Goal: Communication & Community: Answer question/provide support

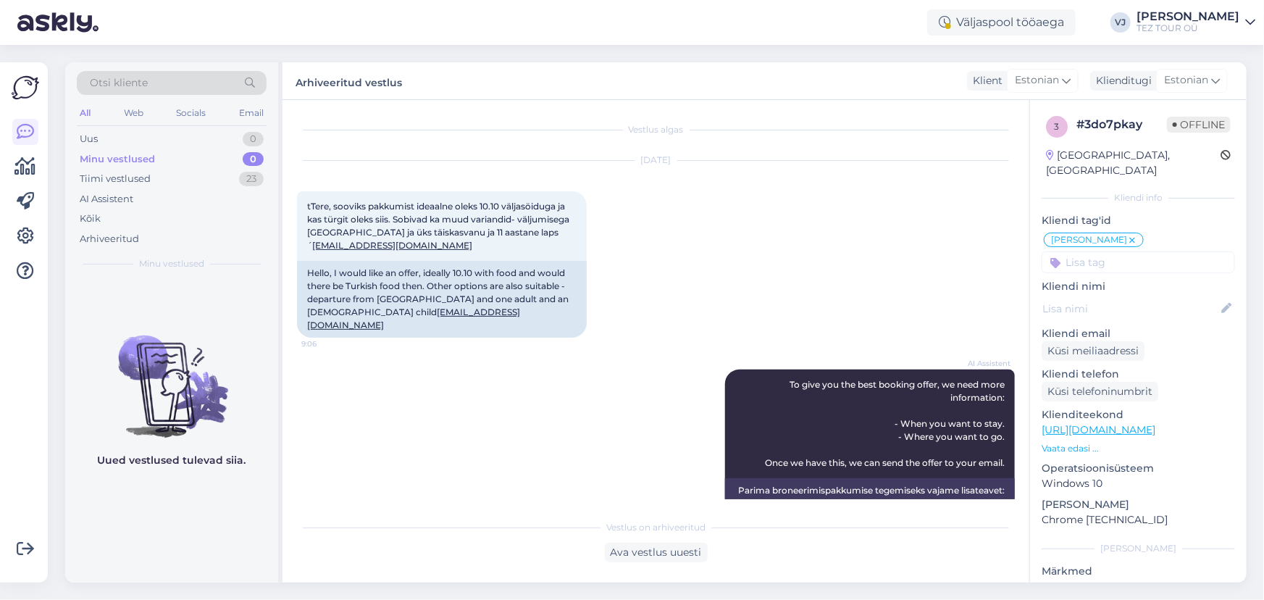
scroll to position [1, 0]
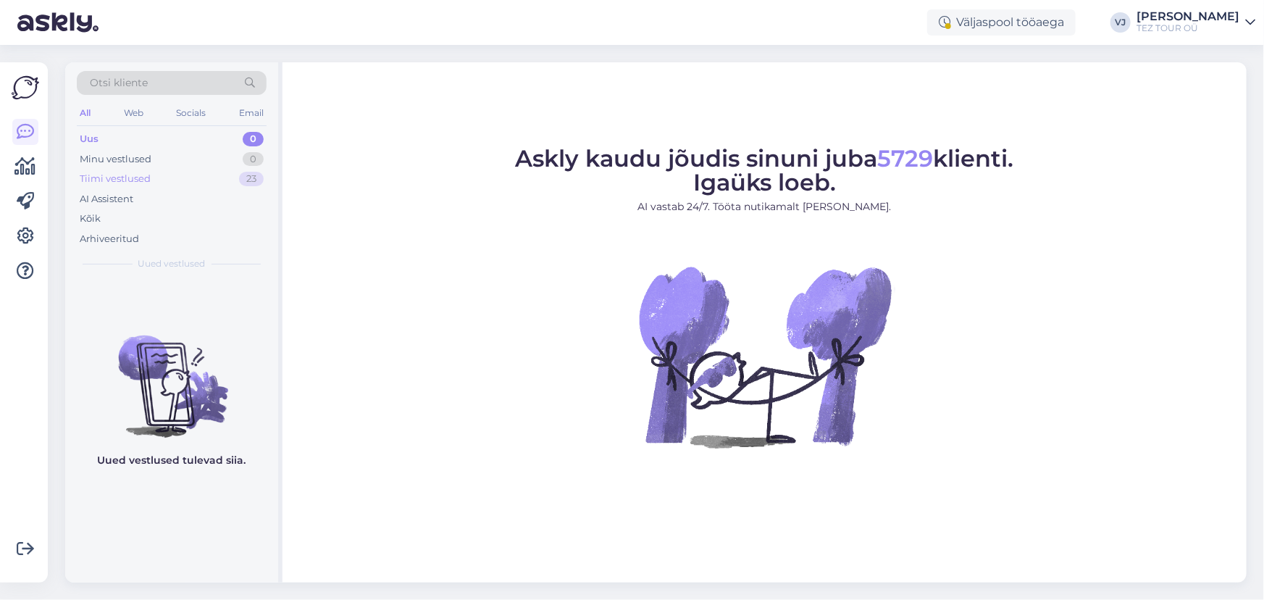
click at [252, 180] on div "23" at bounding box center [251, 179] width 25 height 14
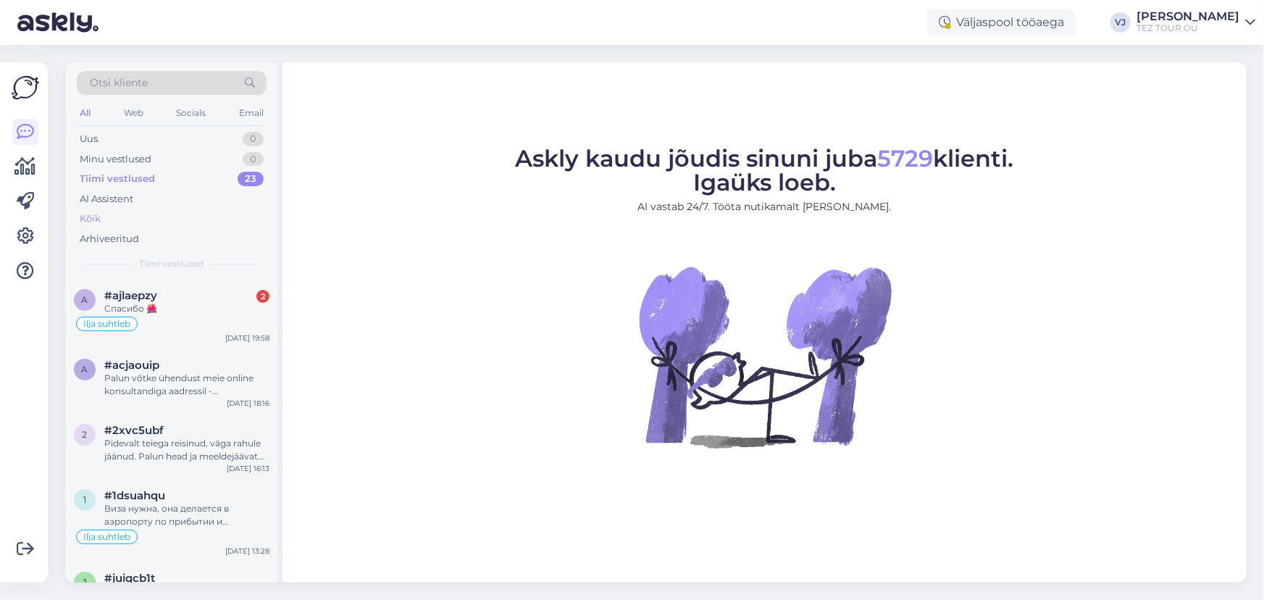
click at [206, 215] on div "Kõik" at bounding box center [172, 219] width 190 height 20
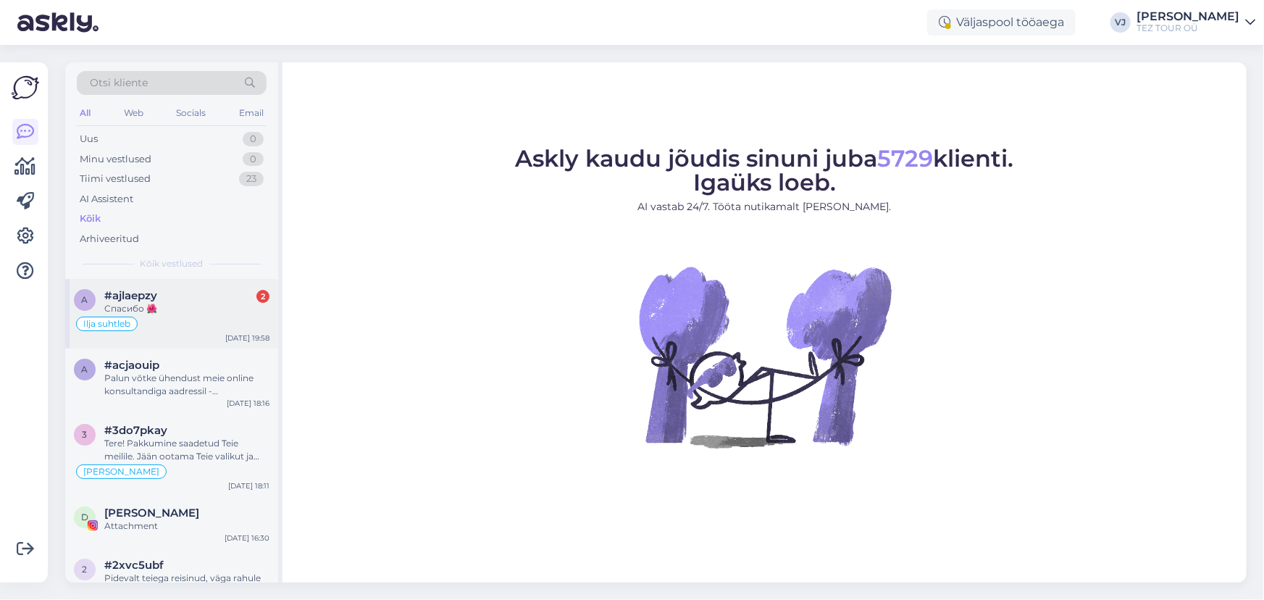
click at [188, 294] on div "#ajlaepzy 2" at bounding box center [186, 295] width 165 height 13
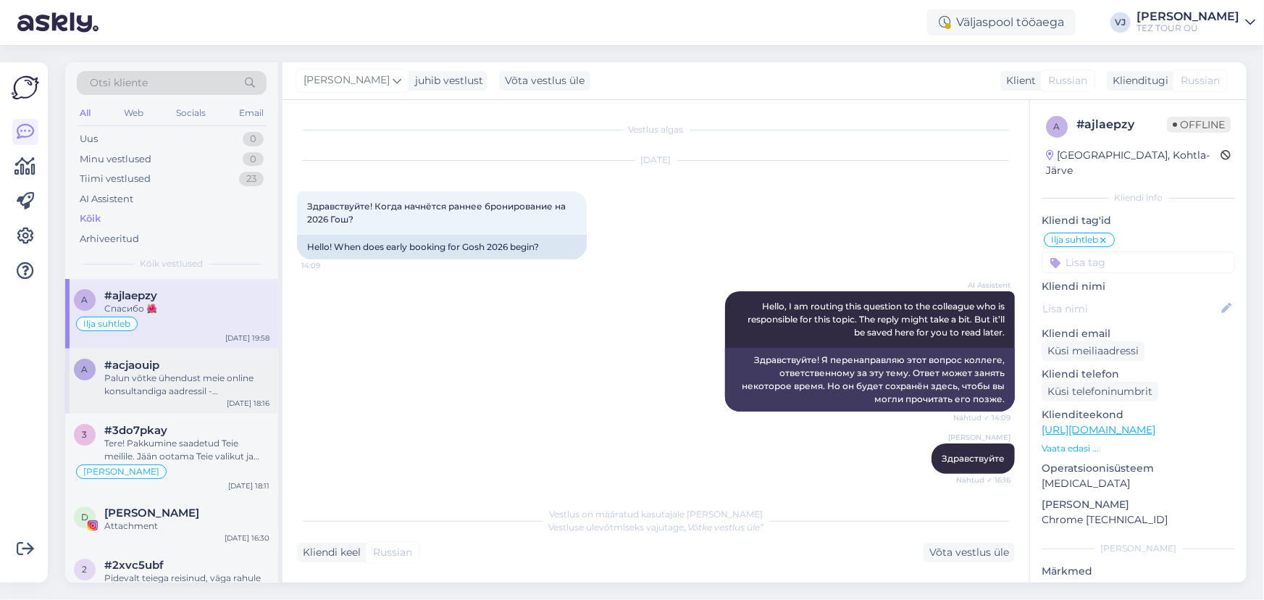
click at [200, 366] on div "#acjaouip" at bounding box center [186, 364] width 165 height 13
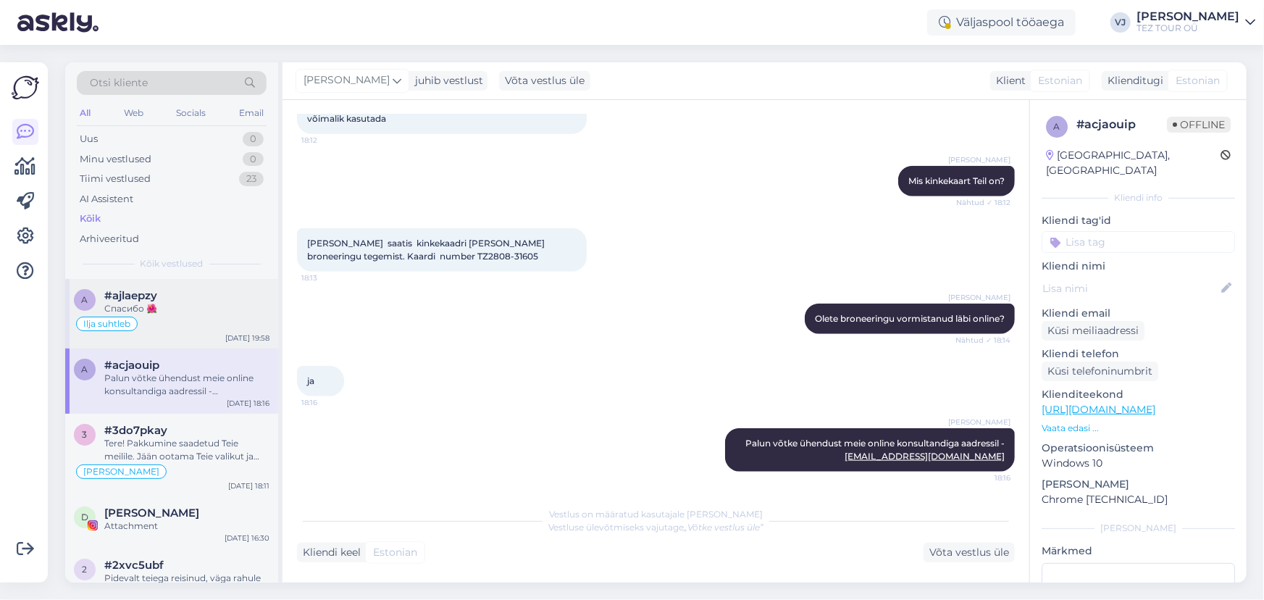
click at [217, 313] on div "Спасибо 🌺" at bounding box center [186, 308] width 165 height 13
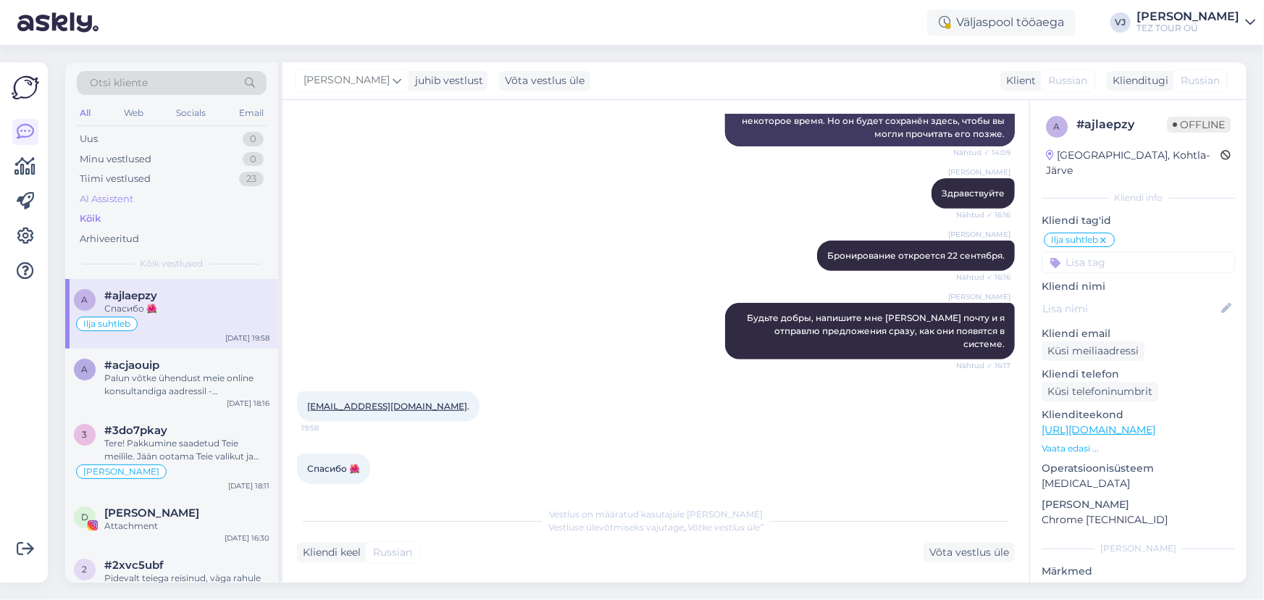
click at [198, 194] on div "AI Assistent" at bounding box center [172, 199] width 190 height 20
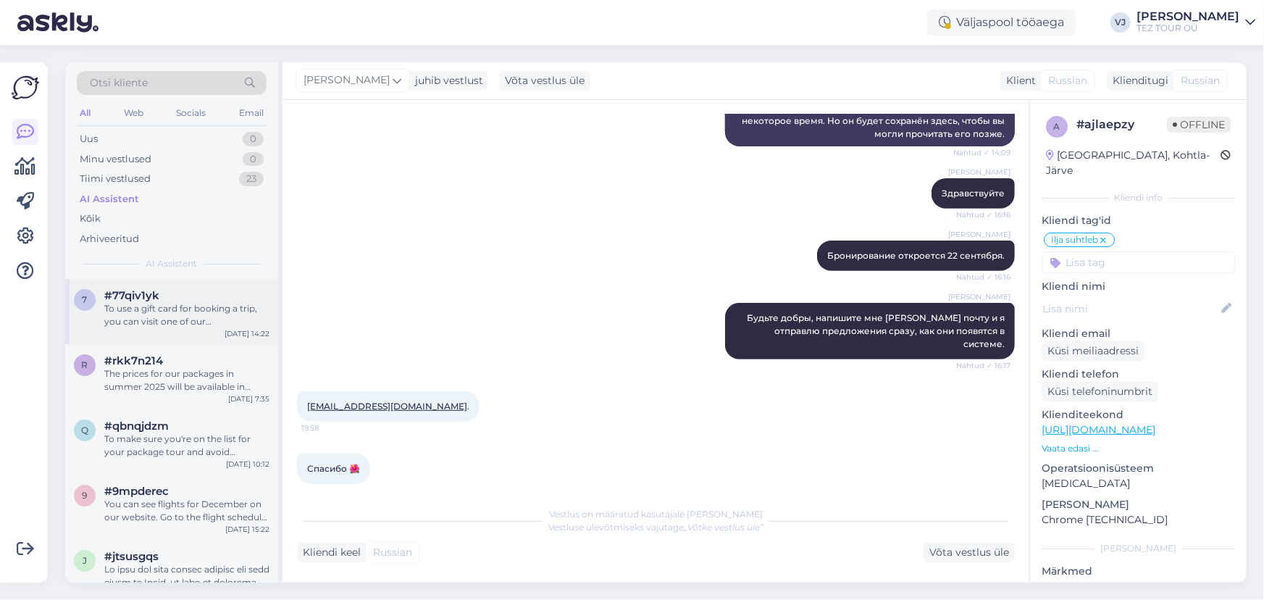
click at [188, 331] on div "7 #77qiv1yk To use a gift card for booking a trip, you can visit one of our rep…" at bounding box center [171, 311] width 213 height 65
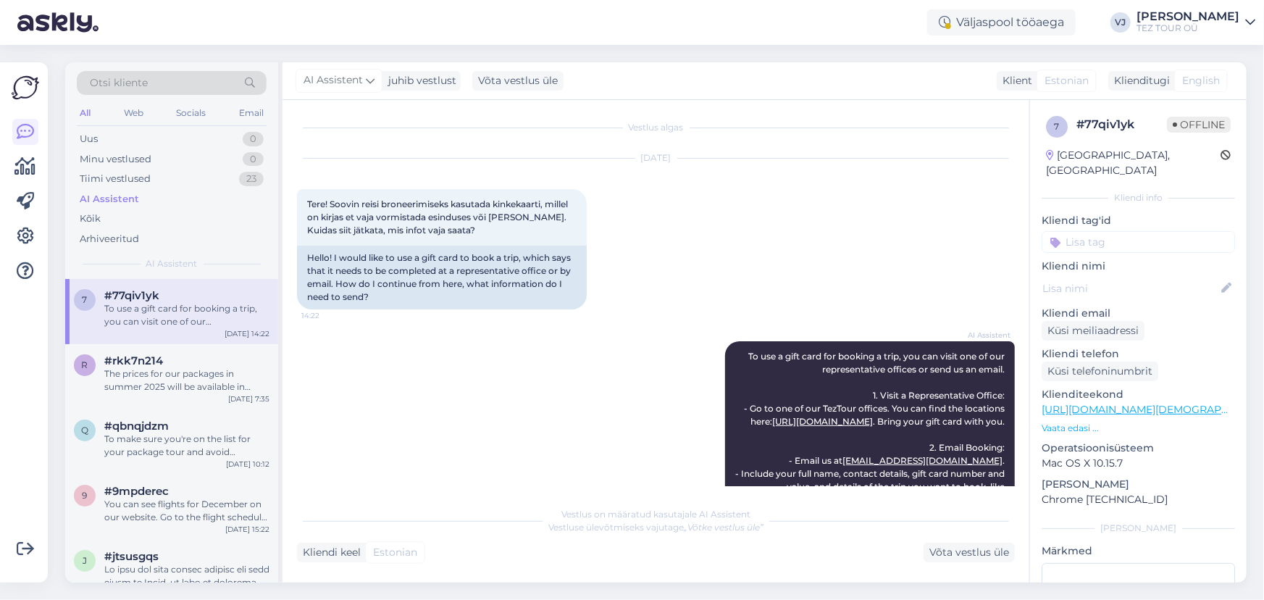
scroll to position [0, 0]
click at [212, 119] on div "All Web Socials Email" at bounding box center [172, 115] width 190 height 22
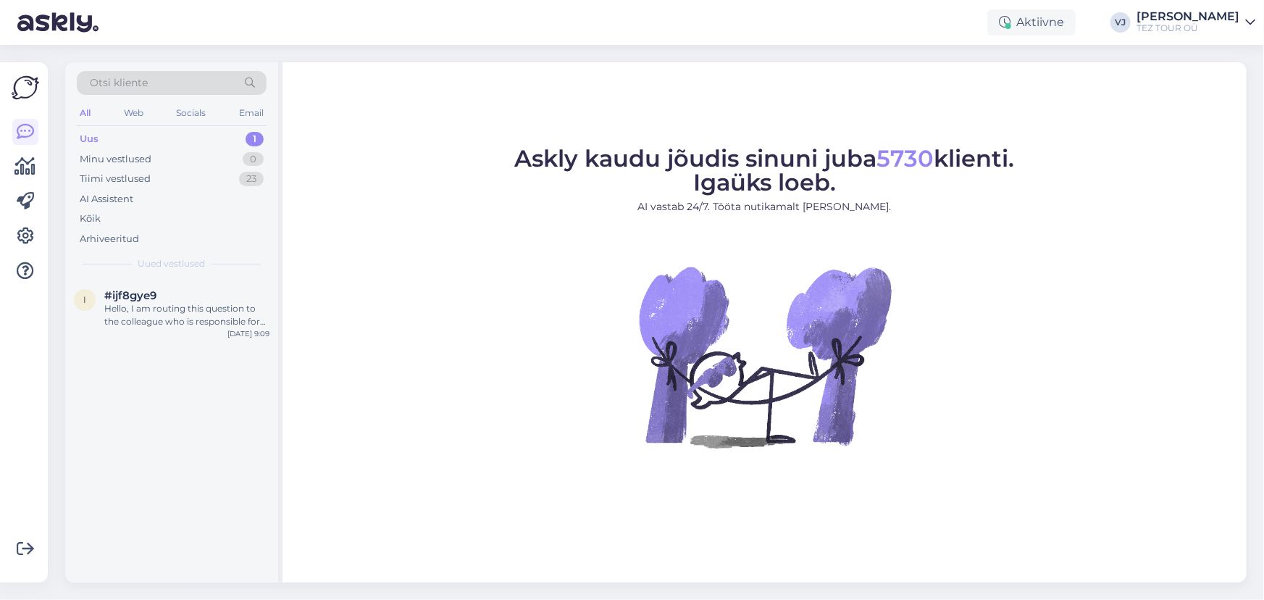
click at [175, 138] on div "Uus 1" at bounding box center [172, 139] width 190 height 20
click at [204, 317] on div "Hello, I am routing this question to the colleague who is responsible for this …" at bounding box center [186, 315] width 165 height 26
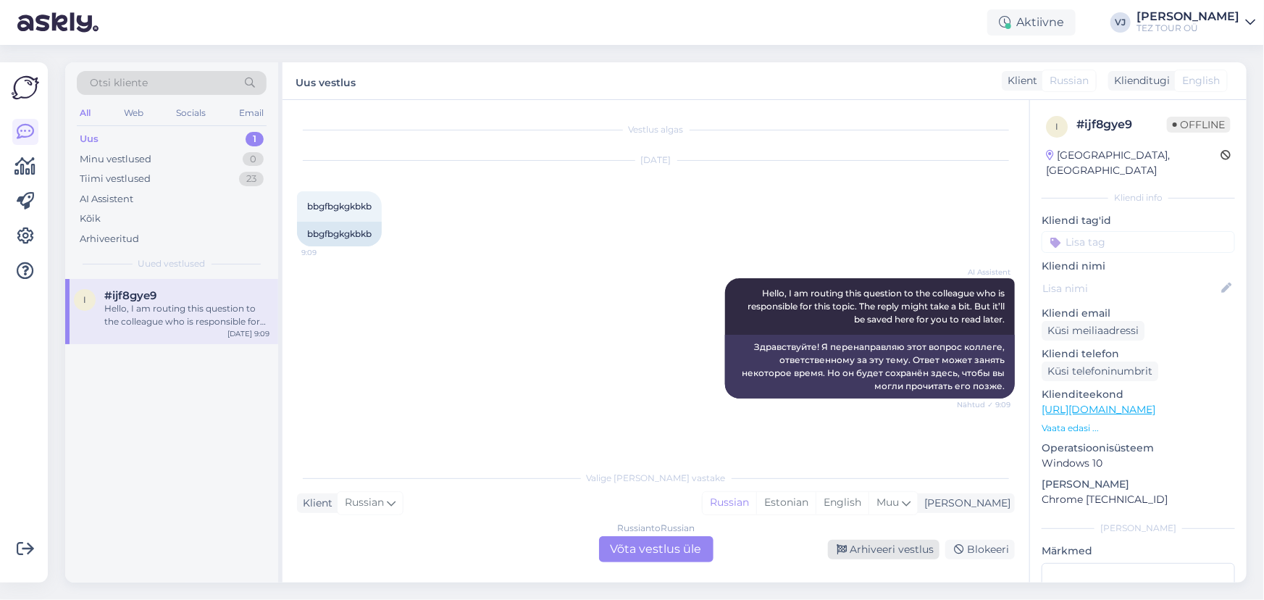
click at [922, 547] on div "Arhiveeri vestlus" at bounding box center [884, 550] width 112 height 20
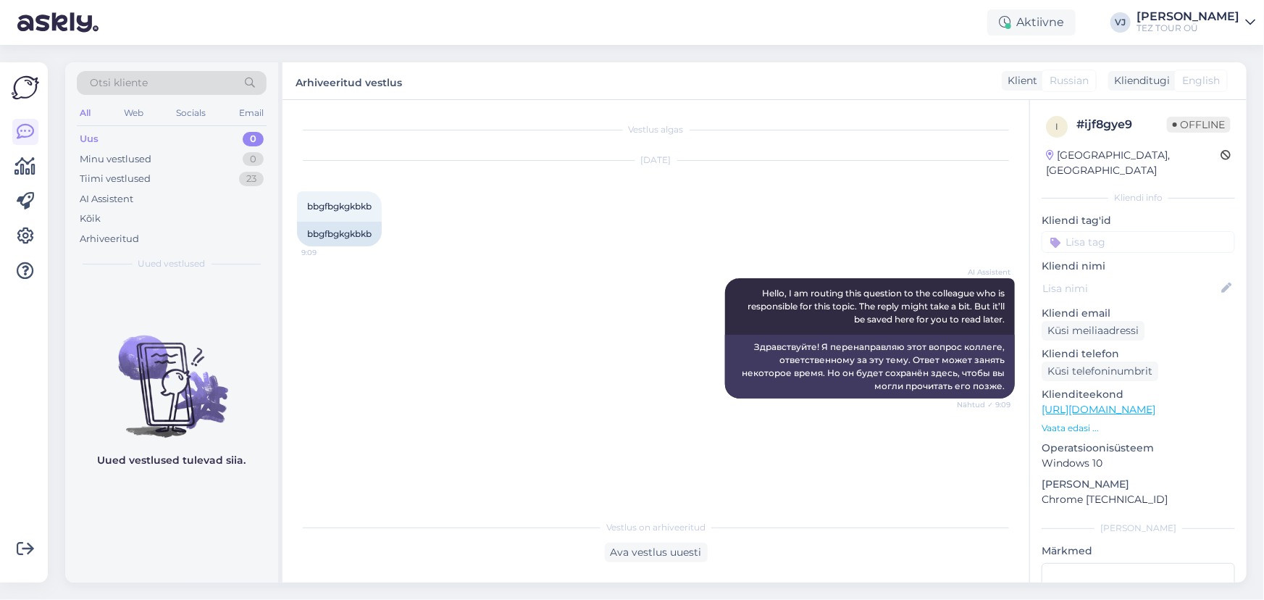
click at [495, 225] on div "Sep 19 2025 bbgfbgkgkbkb 9:09 bbgfbgkgkbkb" at bounding box center [656, 203] width 718 height 117
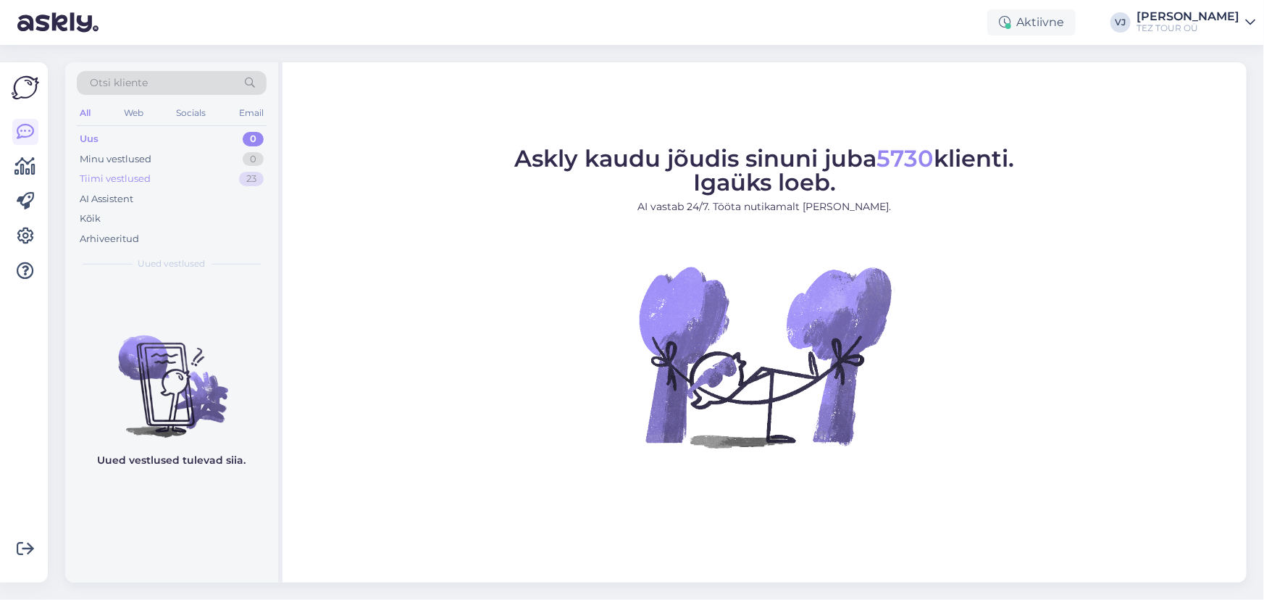
click at [160, 176] on div "Tiimi vestlused 23" at bounding box center [172, 179] width 190 height 20
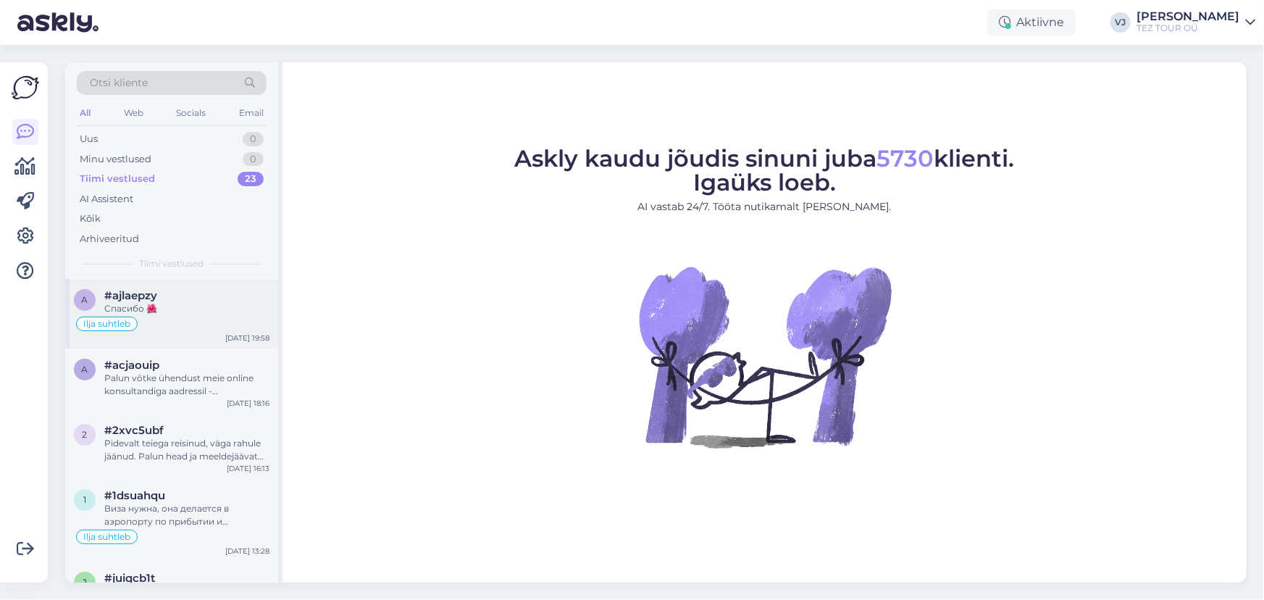
click at [211, 324] on div "Ilja suhtleb" at bounding box center [172, 323] width 196 height 17
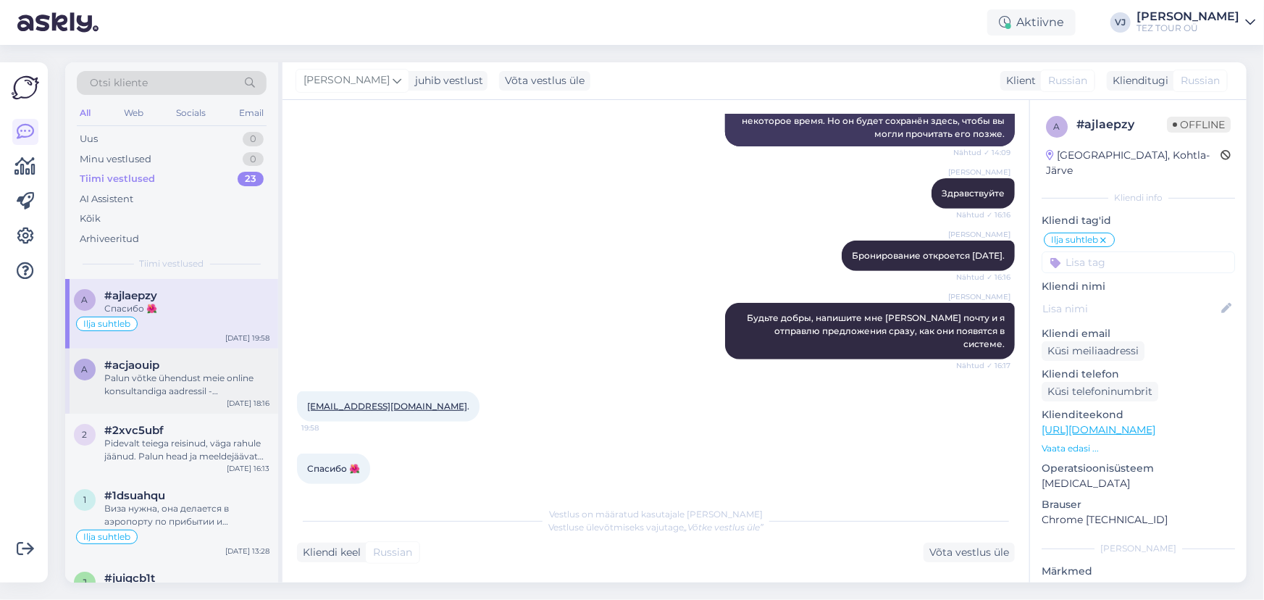
click at [207, 369] on div "#acjaouip" at bounding box center [186, 364] width 165 height 13
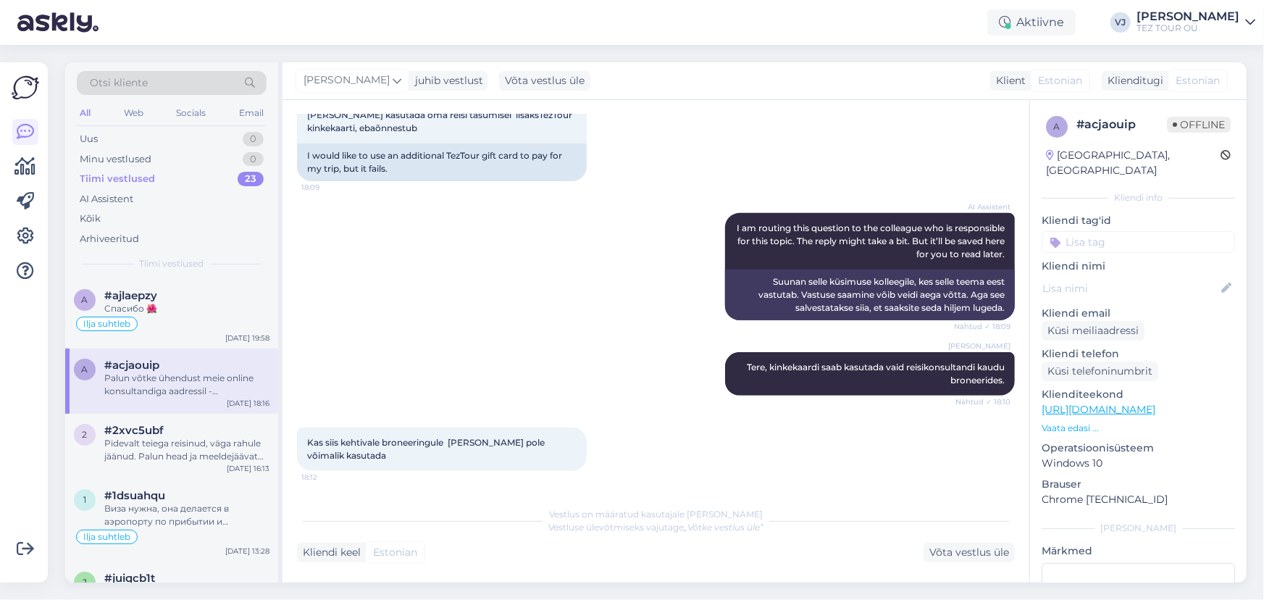
scroll to position [602, 0]
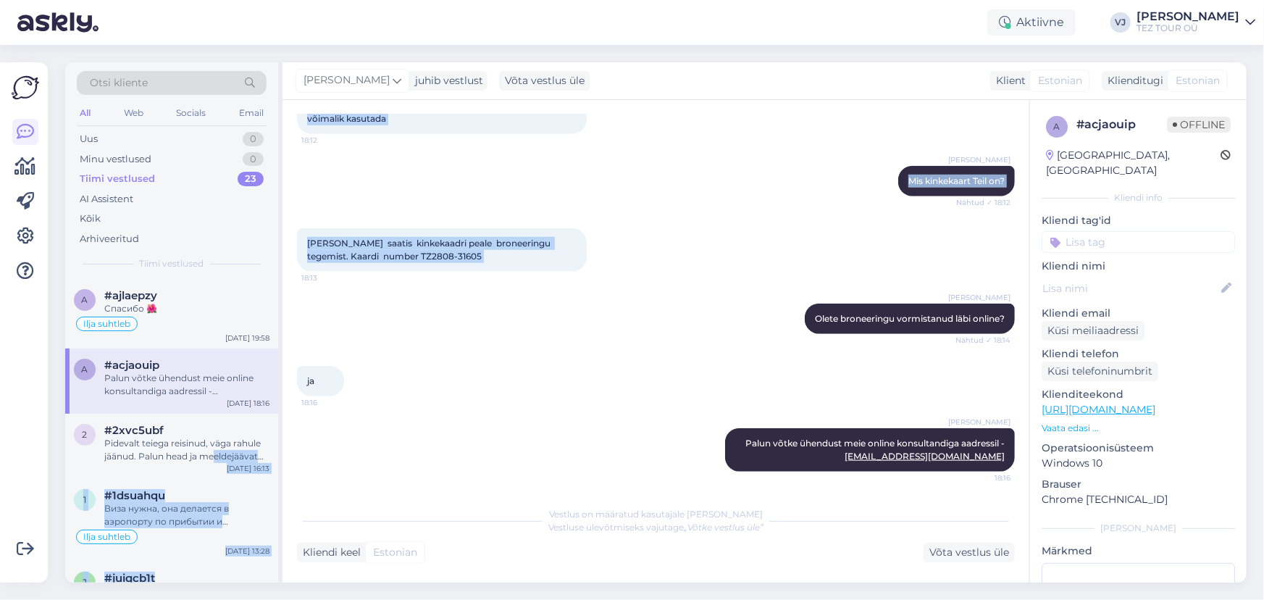
drag, startPoint x: 215, startPoint y: 456, endPoint x: 474, endPoint y: 327, distance: 289.2
click at [473, 327] on div "Otsi kliente All Web Socials Email Uus 0 Minu vestlused 0 Tiimi vestlused 23 AI…" at bounding box center [655, 322] width 1181 height 520
click at [499, 324] on div "Ilja Tserepanov Olete broneeringu vormistanud läbi online? Nähtud ✓ 18:14" at bounding box center [656, 319] width 718 height 62
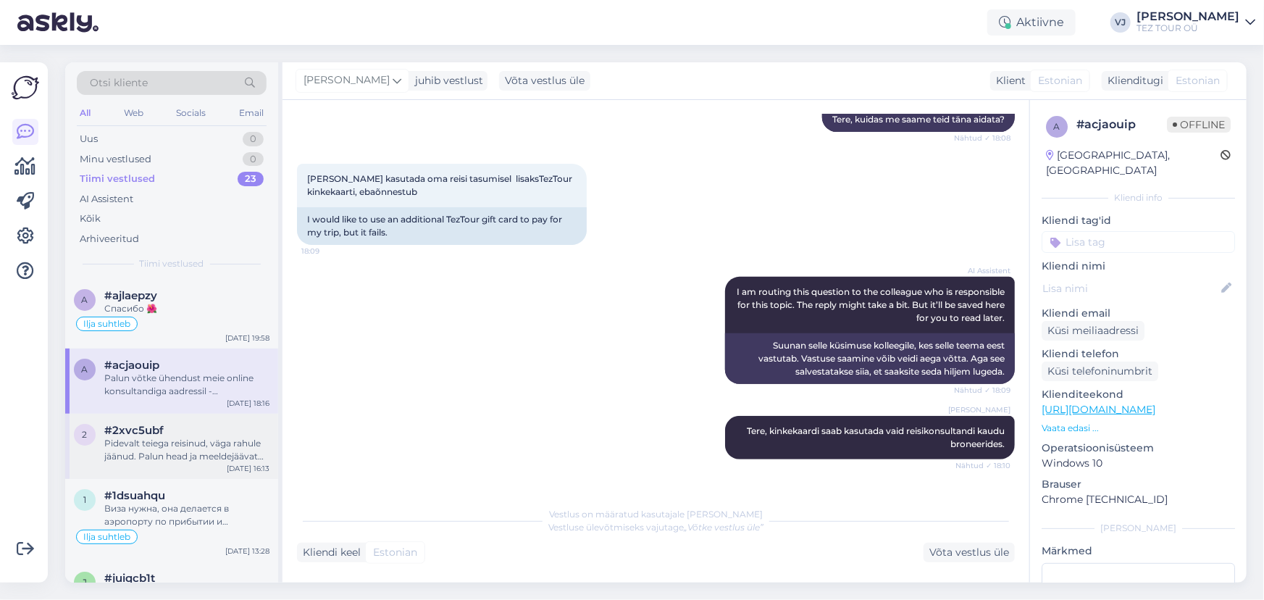
scroll to position [0, 0]
click at [143, 463] on div "2 #2xvc5ubf Pidevalt teiega reisinud, väga rahule jäänud. Palun head ja meeldej…" at bounding box center [171, 446] width 213 height 65
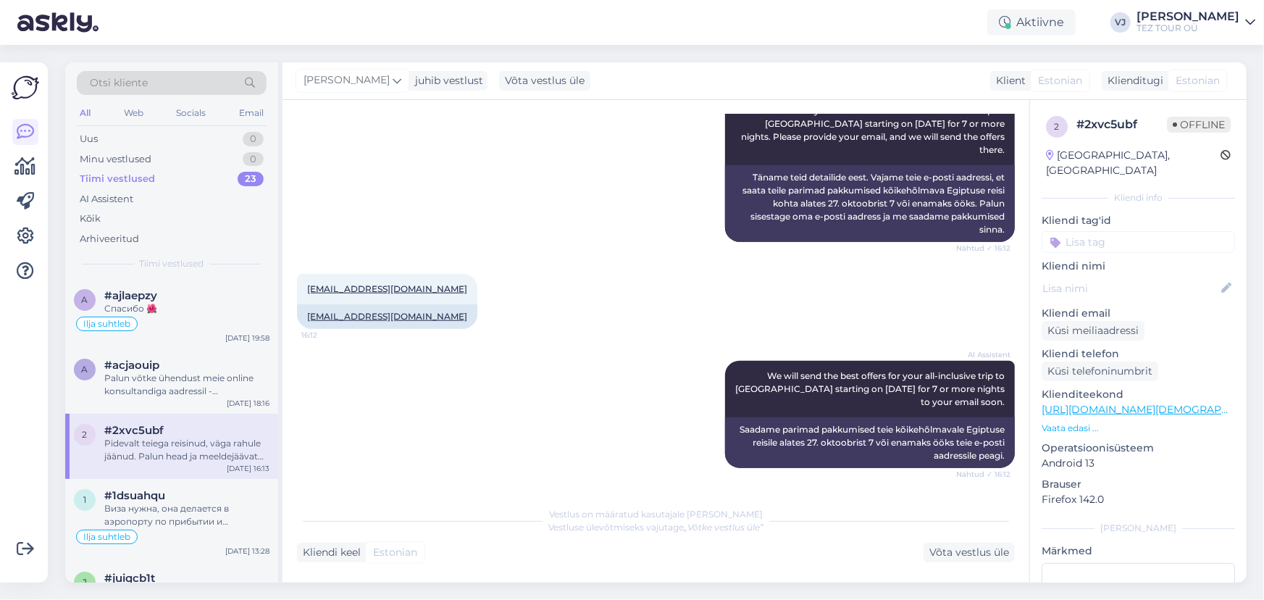
scroll to position [658, 0]
